Goal: Check status: Check status

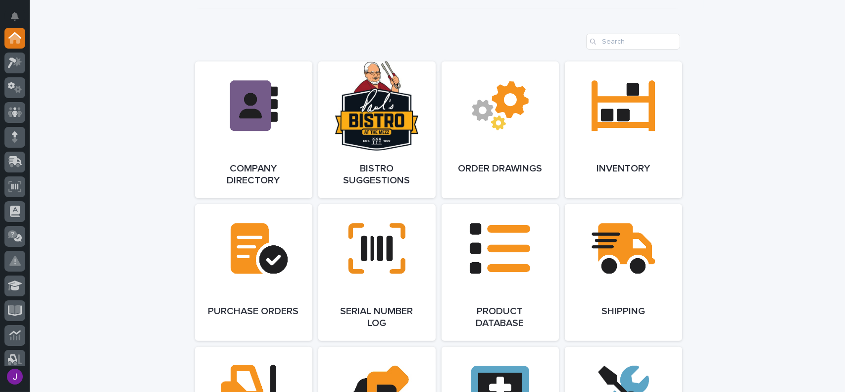
scroll to position [842, 0]
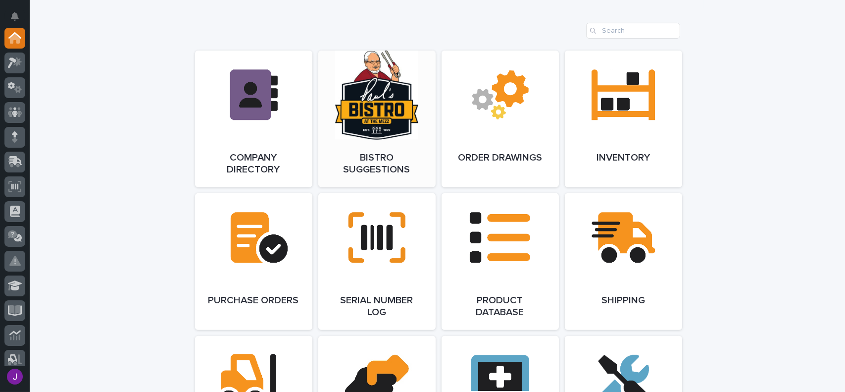
click at [399, 178] on link "Open Link" at bounding box center [376, 119] width 117 height 137
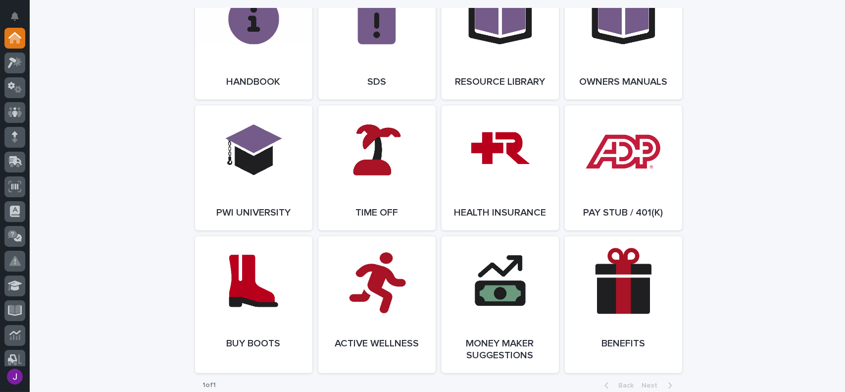
scroll to position [1387, 0]
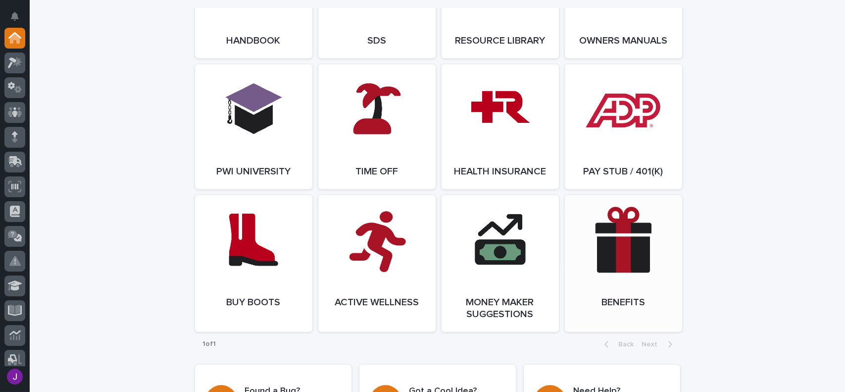
click at [612, 268] on link "Open Link" at bounding box center [623, 263] width 117 height 137
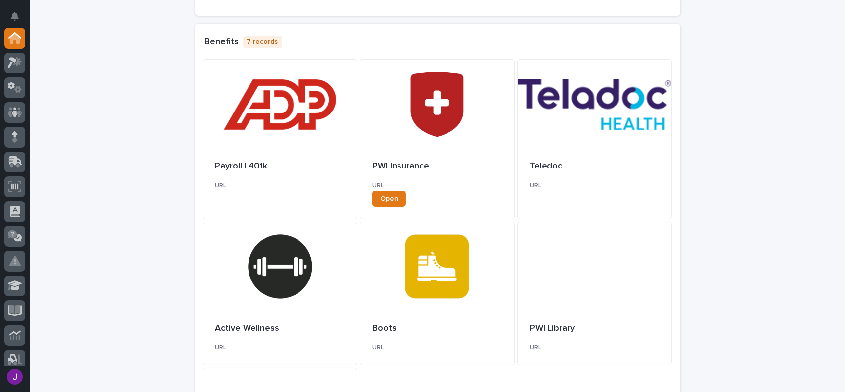
scroll to position [297, 0]
click at [384, 197] on span "Open" at bounding box center [389, 199] width 18 height 7
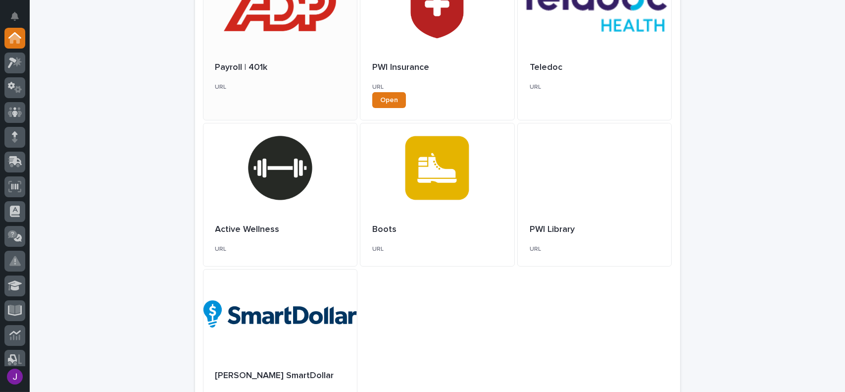
click at [300, 77] on div "Payroll | 401k URL" at bounding box center [281, 77] width 154 height 53
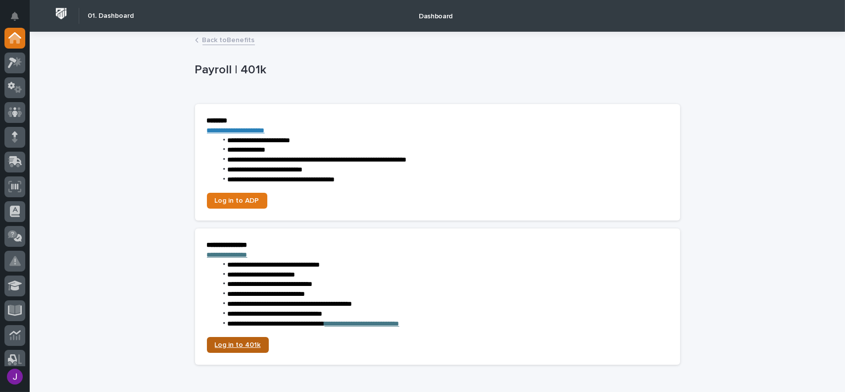
click at [236, 346] on span "Log in to 401k" at bounding box center [238, 344] width 46 height 7
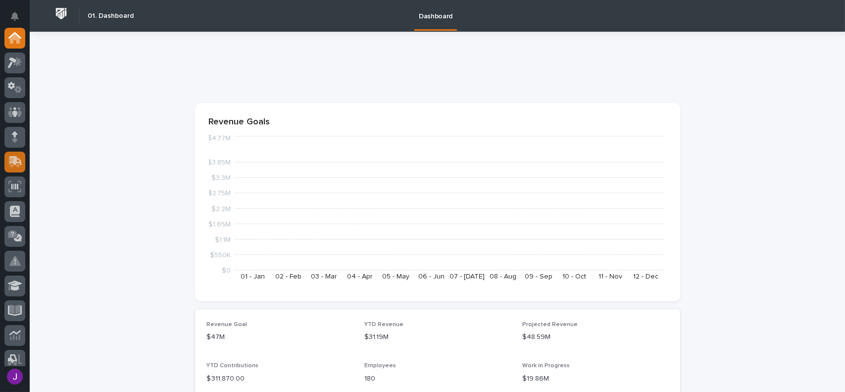
click at [11, 158] on icon at bounding box center [14, 162] width 12 height 9
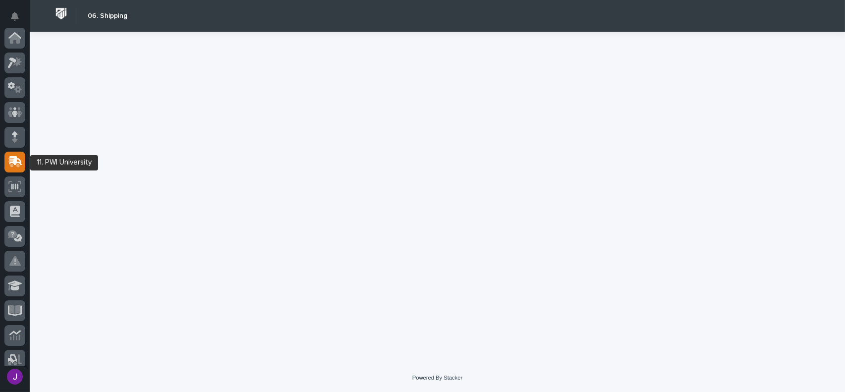
scroll to position [124, 0]
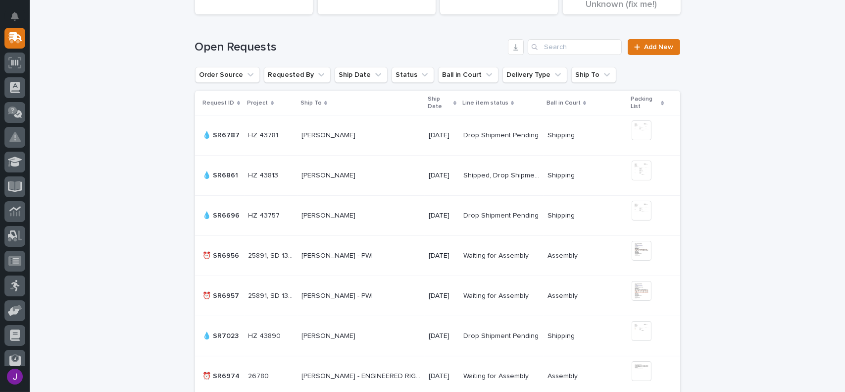
scroll to position [61, 0]
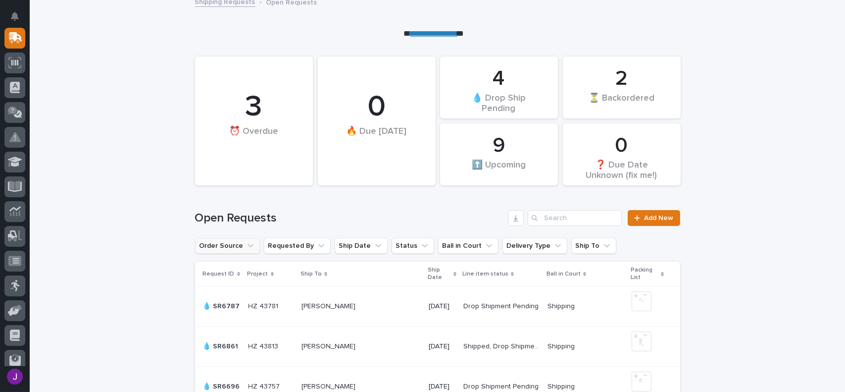
click at [236, 242] on button "Order Source" at bounding box center [227, 246] width 65 height 16
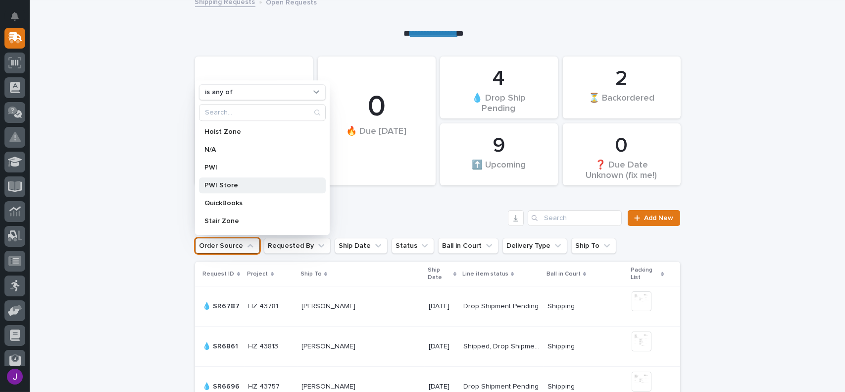
click at [228, 187] on p "PWI Store" at bounding box center [257, 185] width 105 height 7
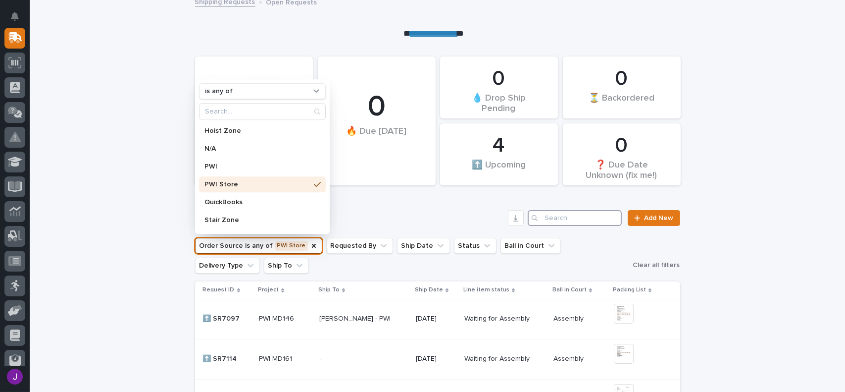
click at [585, 216] on input "Search" at bounding box center [575, 218] width 94 height 16
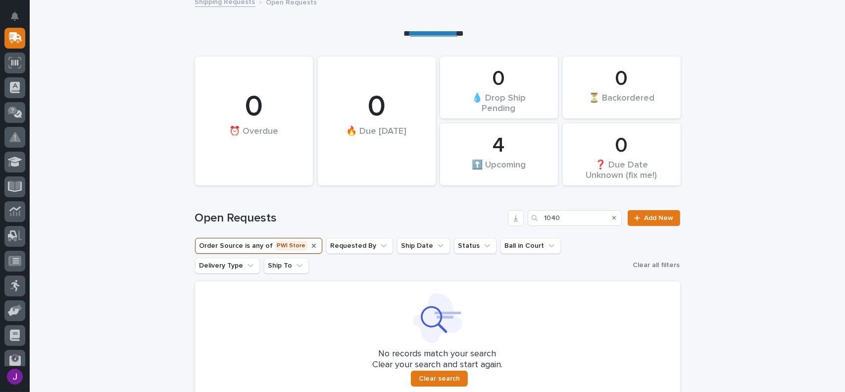
click at [312, 245] on icon "Order Source" at bounding box center [314, 246] width 4 height 4
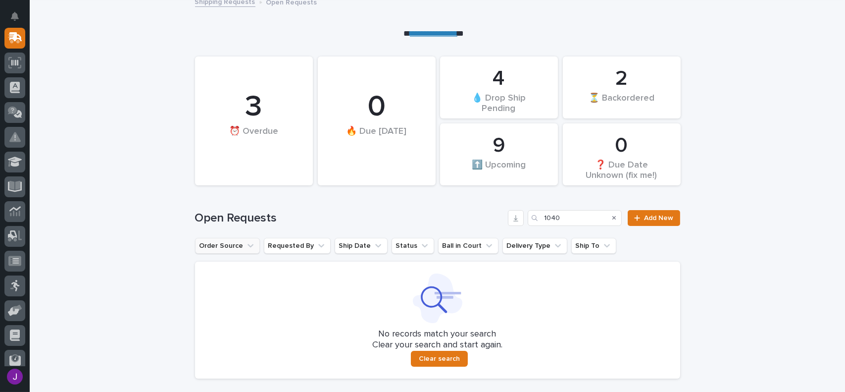
click at [248, 246] on icon "Order Source" at bounding box center [251, 245] width 6 height 3
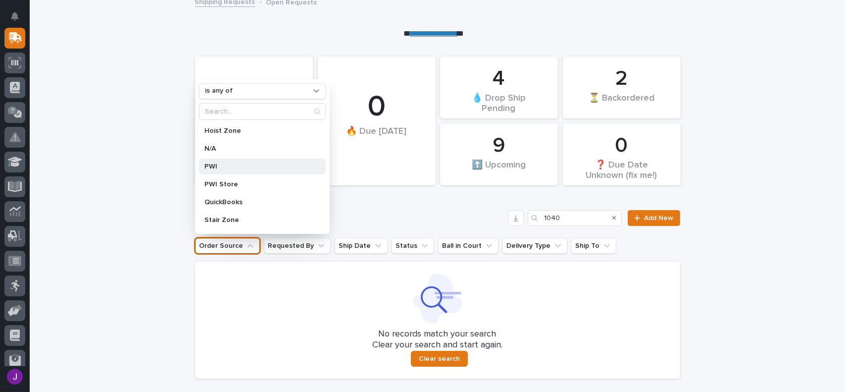
click at [254, 166] on p "PWI" at bounding box center [257, 166] width 105 height 7
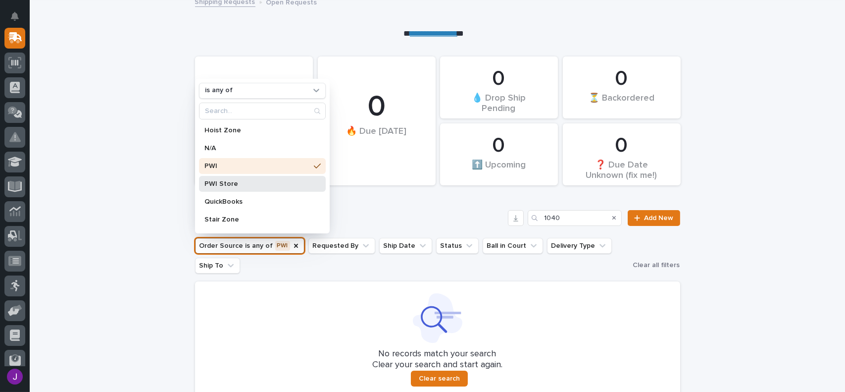
click at [244, 183] on p "PWI Store" at bounding box center [257, 183] width 105 height 7
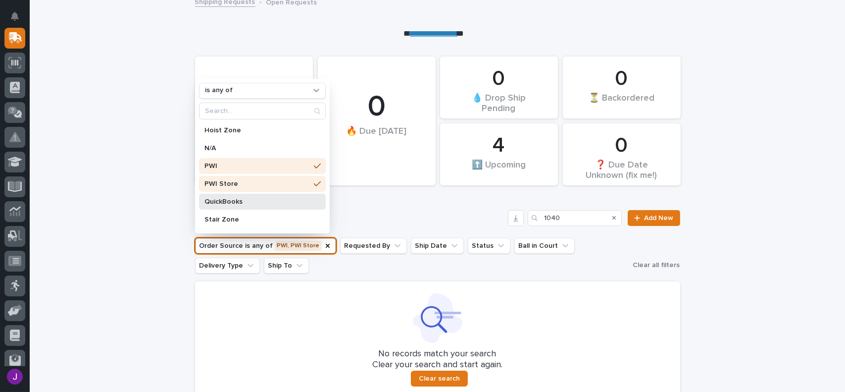
click at [240, 200] on p "QuickBooks" at bounding box center [257, 201] width 105 height 7
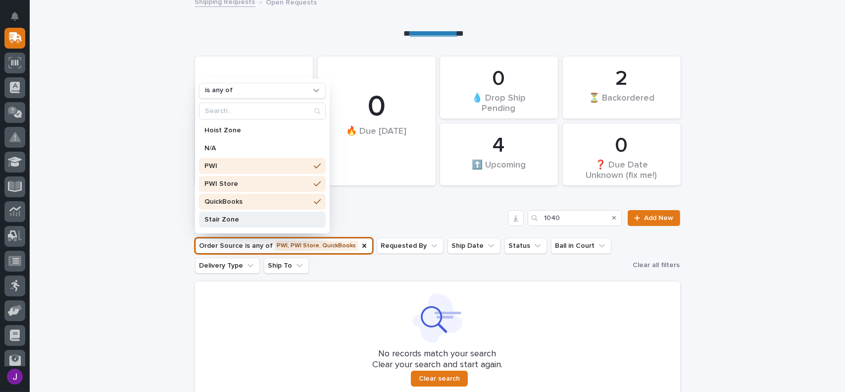
click at [248, 212] on div "Stair Zone" at bounding box center [262, 219] width 127 height 16
click at [314, 218] on icon at bounding box center [317, 219] width 7 height 8
click at [310, 199] on div "QuickBooks" at bounding box center [262, 202] width 127 height 16
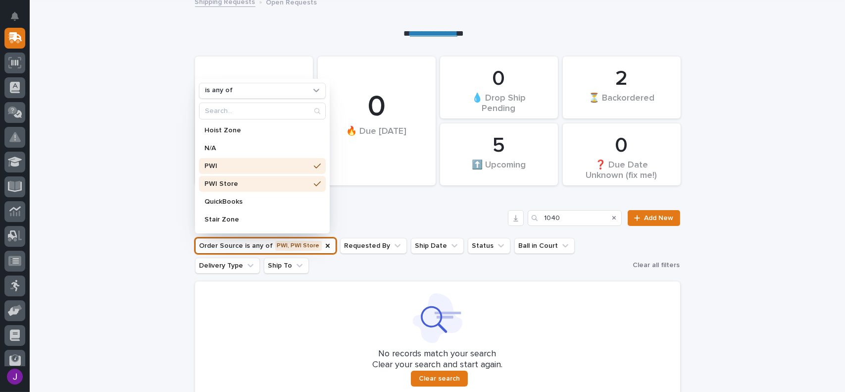
click at [314, 187] on icon at bounding box center [317, 184] width 7 height 8
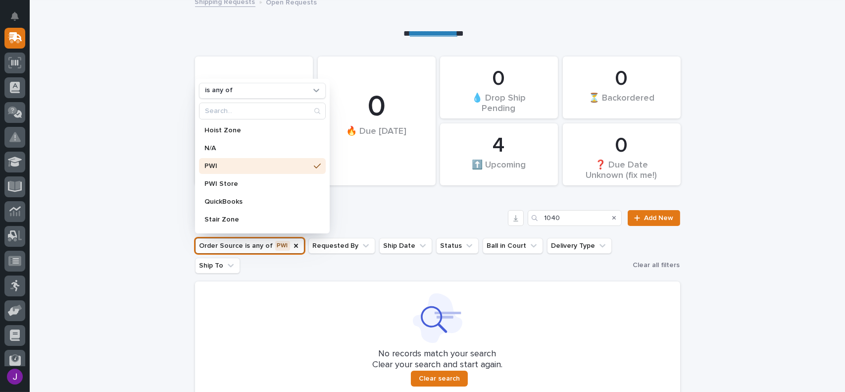
click at [314, 167] on icon at bounding box center [317, 166] width 7 height 8
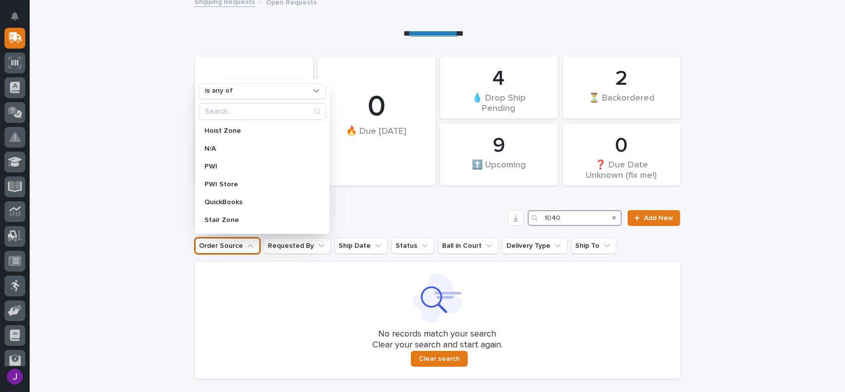
click at [552, 217] on input "1040" at bounding box center [575, 218] width 94 height 16
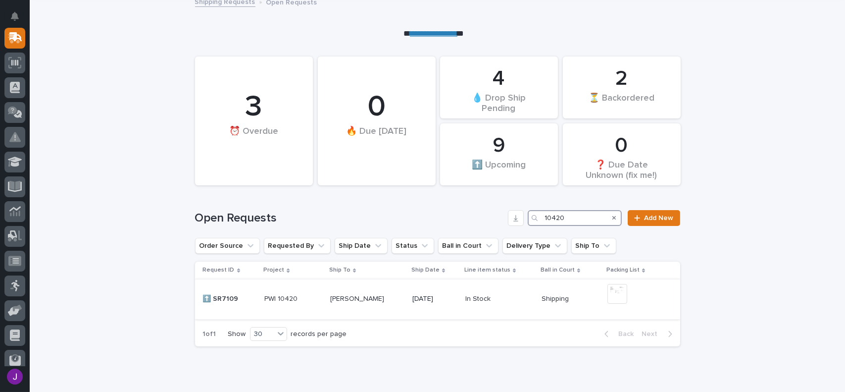
type input "10420"
click at [302, 303] on div "PWI 10420 PWI 10420" at bounding box center [293, 299] width 58 height 16
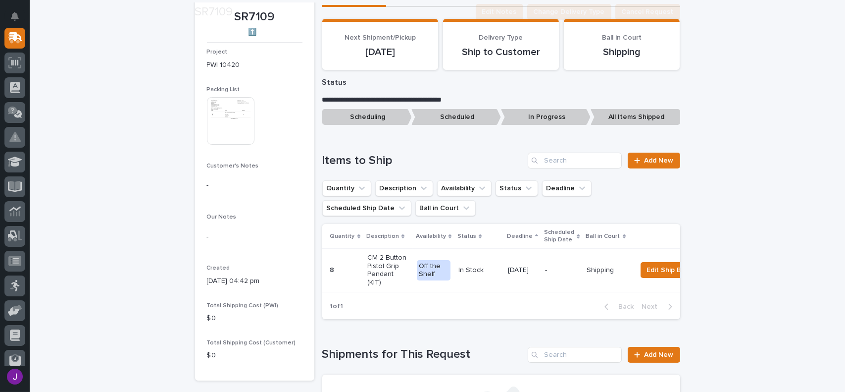
scroll to position [149, 0]
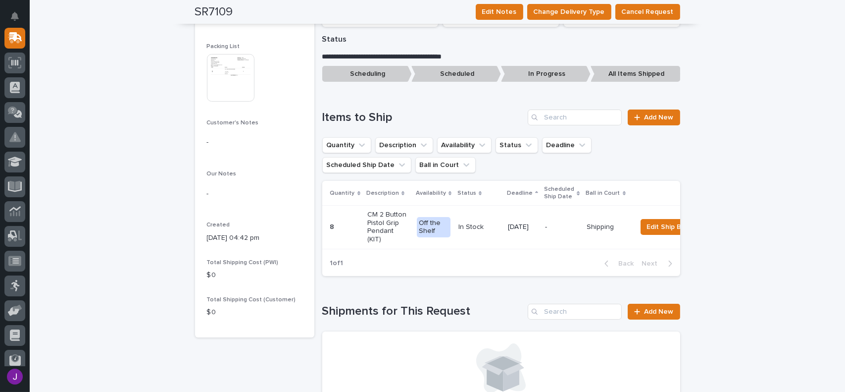
click at [481, 219] on div "In Stock" at bounding box center [480, 227] width 42 height 16
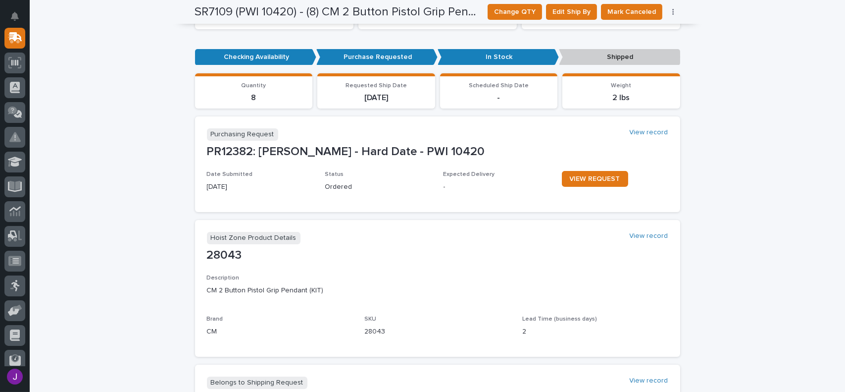
scroll to position [251, 0]
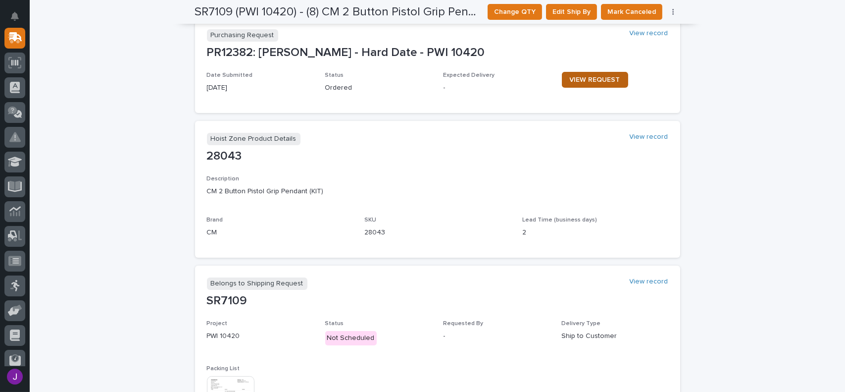
click at [576, 73] on link "VIEW REQUEST" at bounding box center [595, 80] width 66 height 16
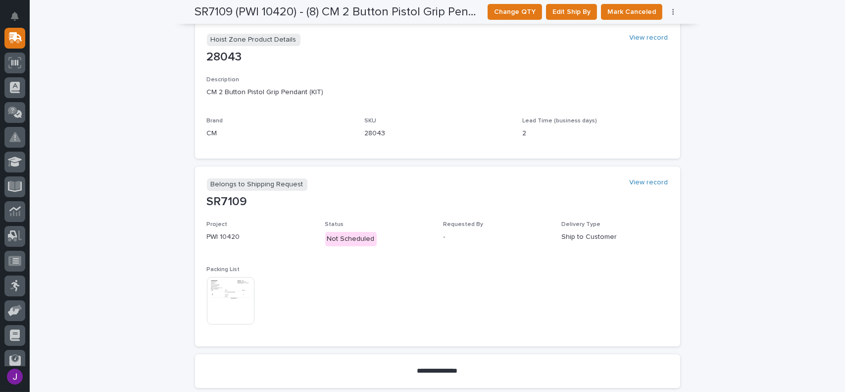
scroll to position [399, 0]
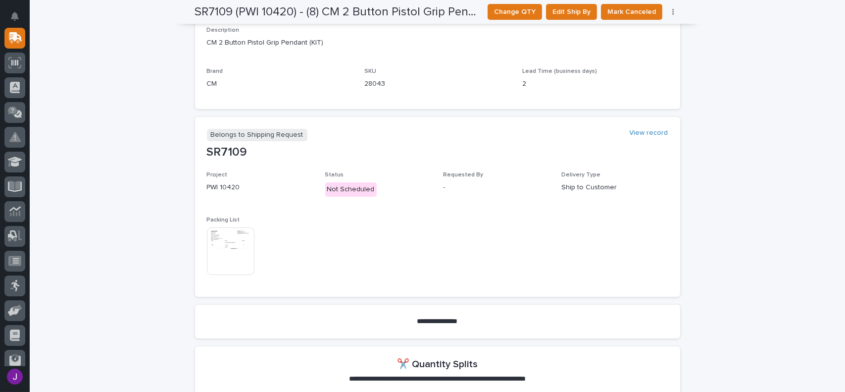
click at [231, 255] on img at bounding box center [231, 251] width 48 height 48
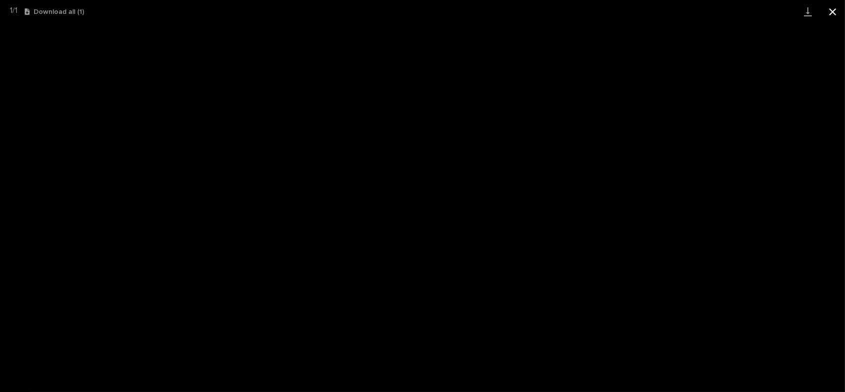
click at [833, 13] on button "Close gallery" at bounding box center [833, 11] width 25 height 23
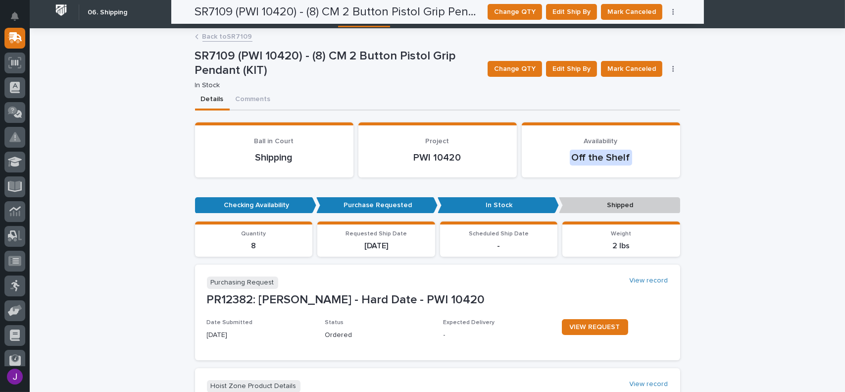
scroll to position [0, 0]
